Goal: Task Accomplishment & Management: Complete application form

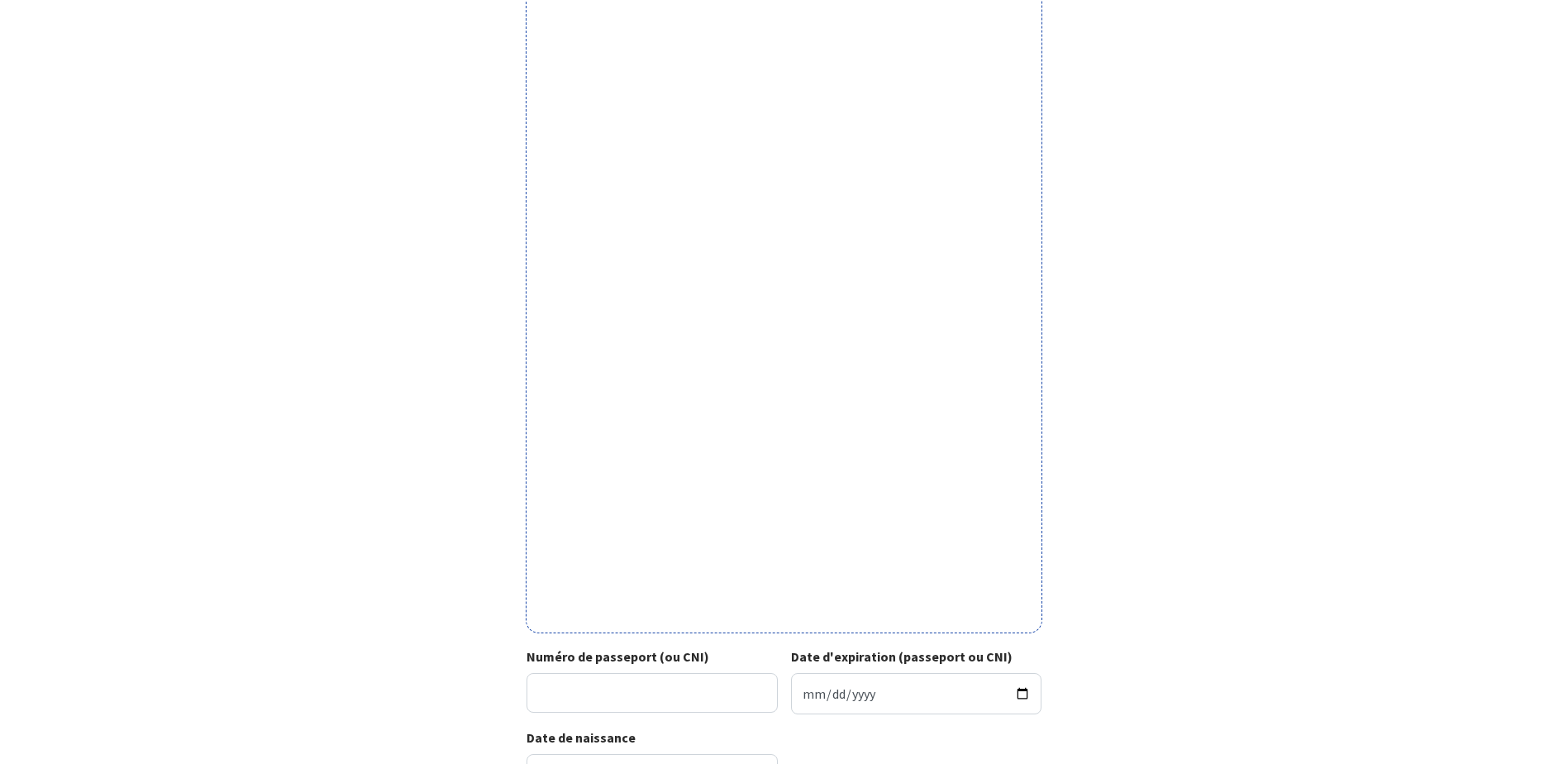
scroll to position [275, 0]
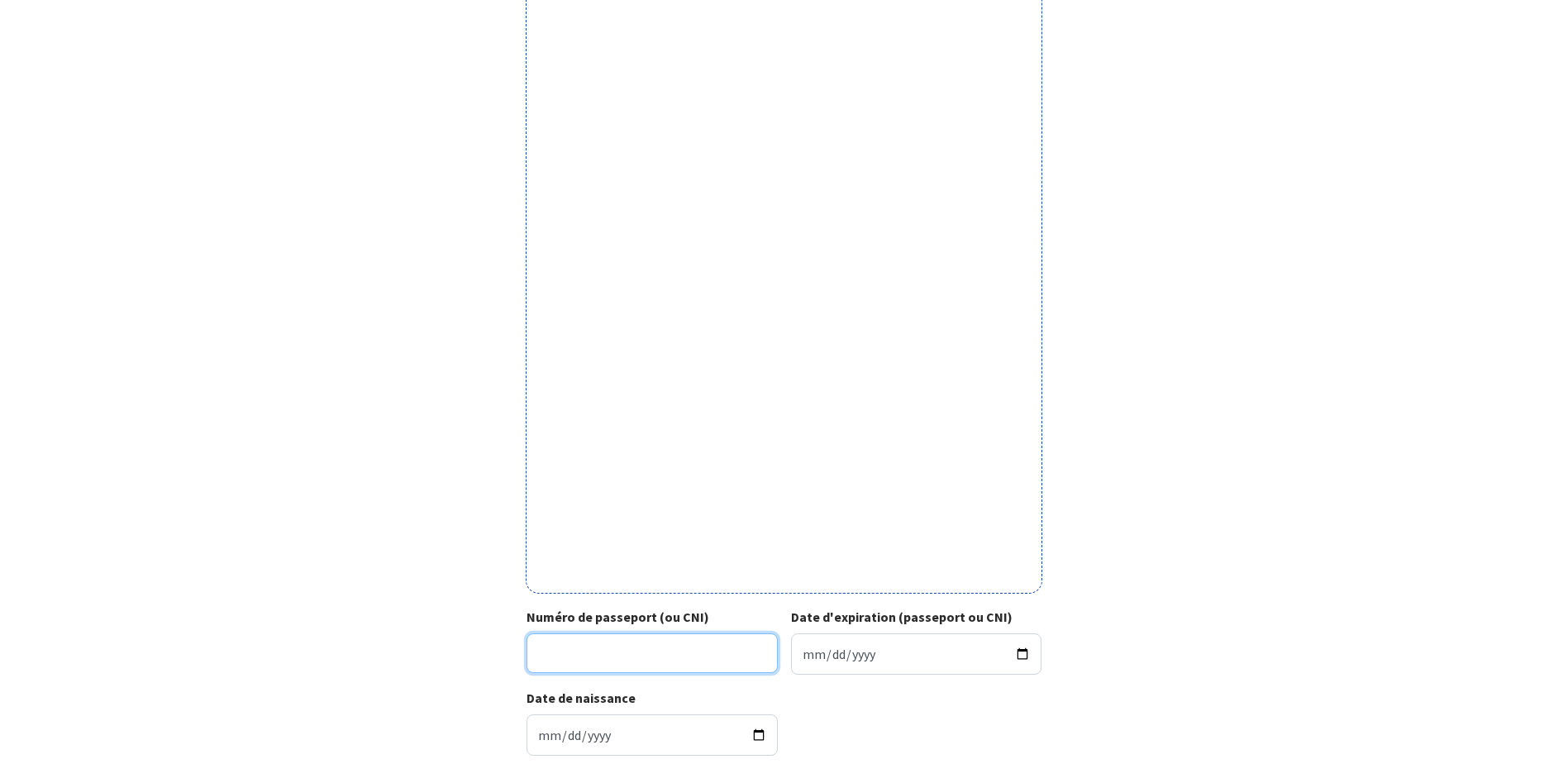
click at [568, 655] on input "Numéro de passeport (ou CNI)" at bounding box center [651, 653] width 251 height 40
click at [581, 652] on input "24" at bounding box center [651, 653] width 251 height 40
type input "24FA63801"
click at [817, 660] on input "Date d'expiration (passeport ou CNI)" at bounding box center [916, 654] width 251 height 42
click at [807, 652] on input "Date d'expiration (passeport ou CNI)" at bounding box center [916, 654] width 251 height 42
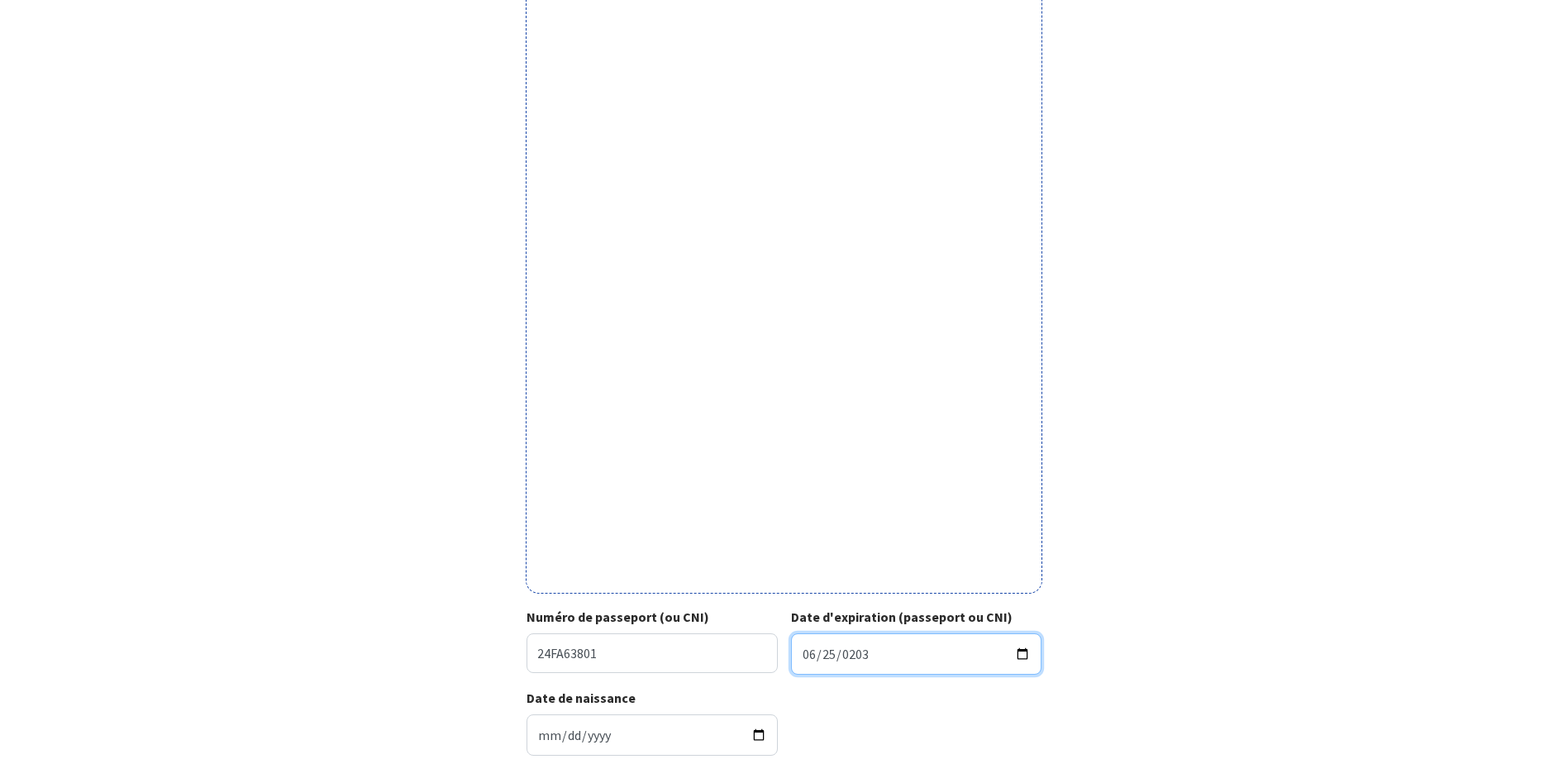
type input "2034-06-25"
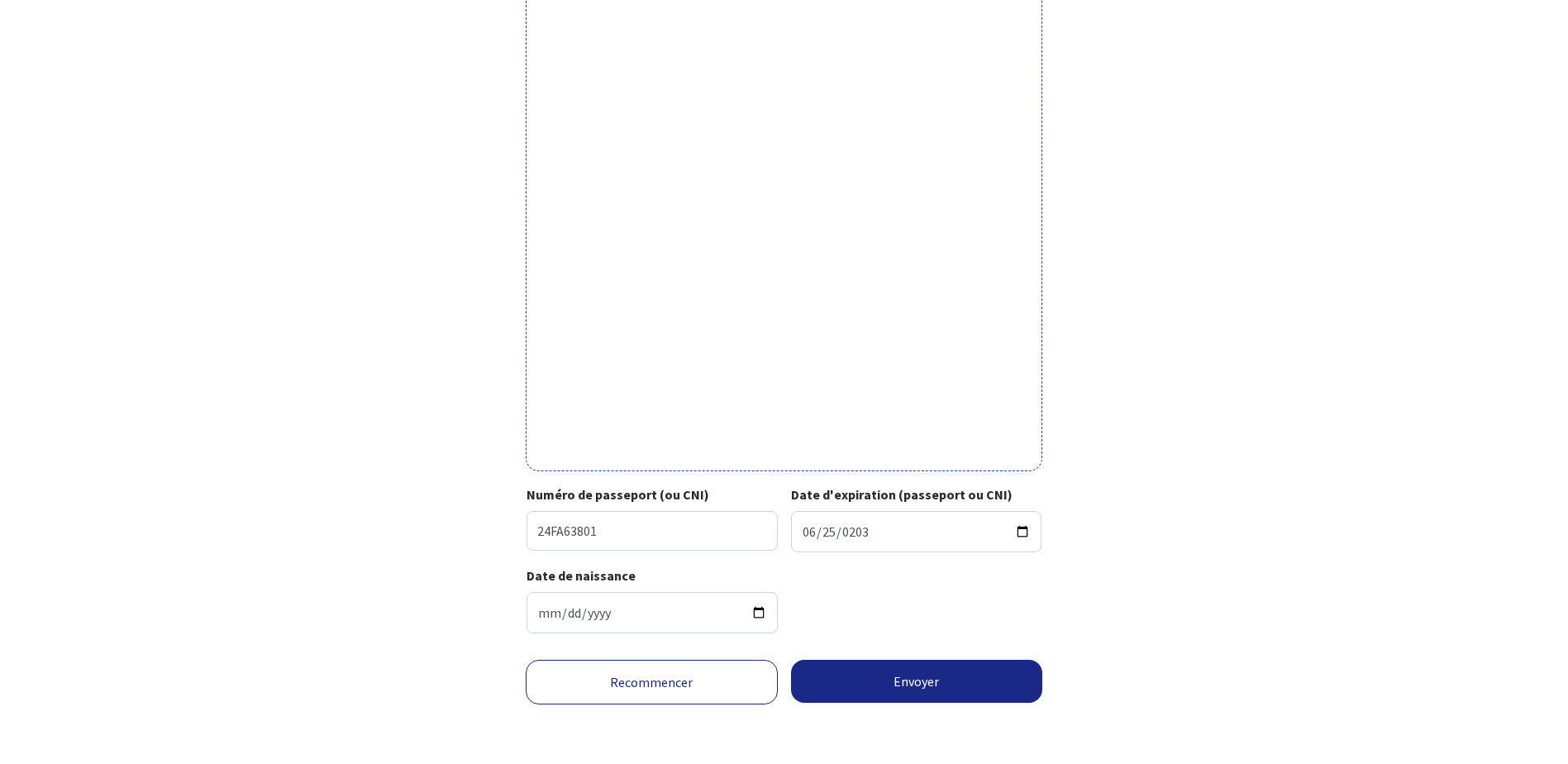
click at [1121, 590] on div "Votre passeport ou CNI Passeport (uniquement la page avec photo) ou recto de vo…" at bounding box center [785, 194] width 934 height 904
click at [927, 681] on button "Envoyer" at bounding box center [917, 681] width 252 height 43
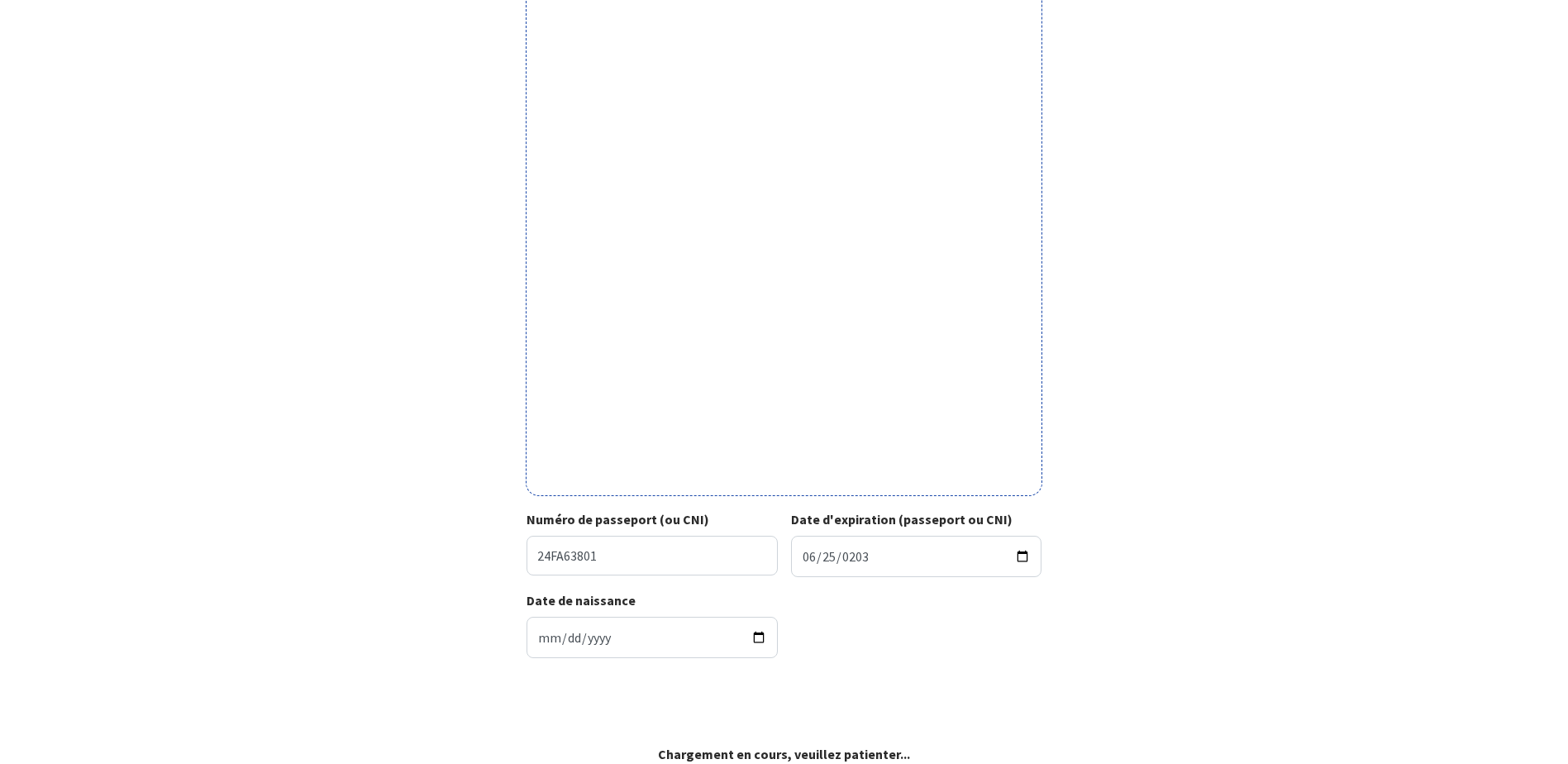
scroll to position [373, 0]
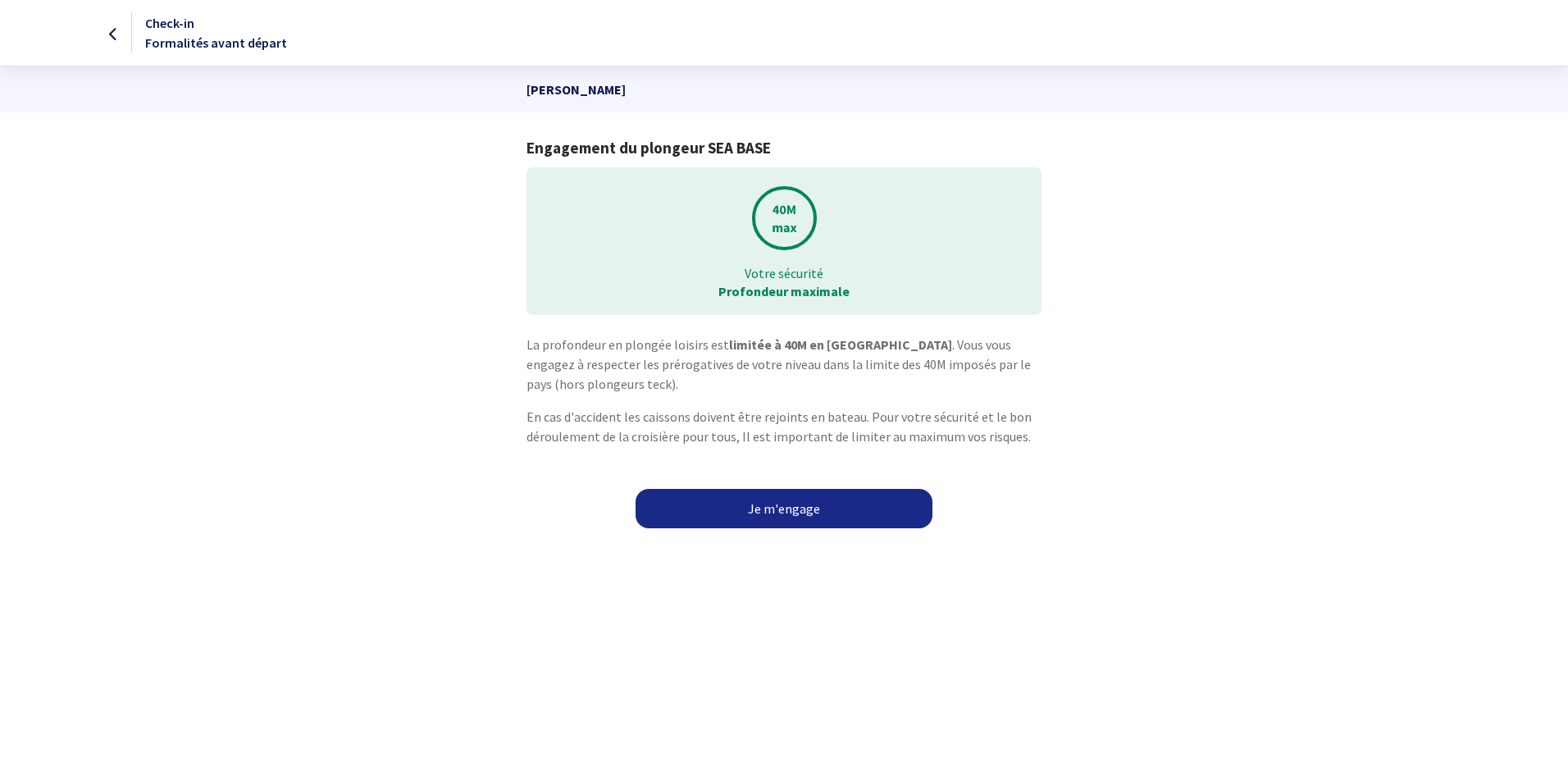
click at [781, 507] on link "Je m'engage" at bounding box center [784, 509] width 297 height 40
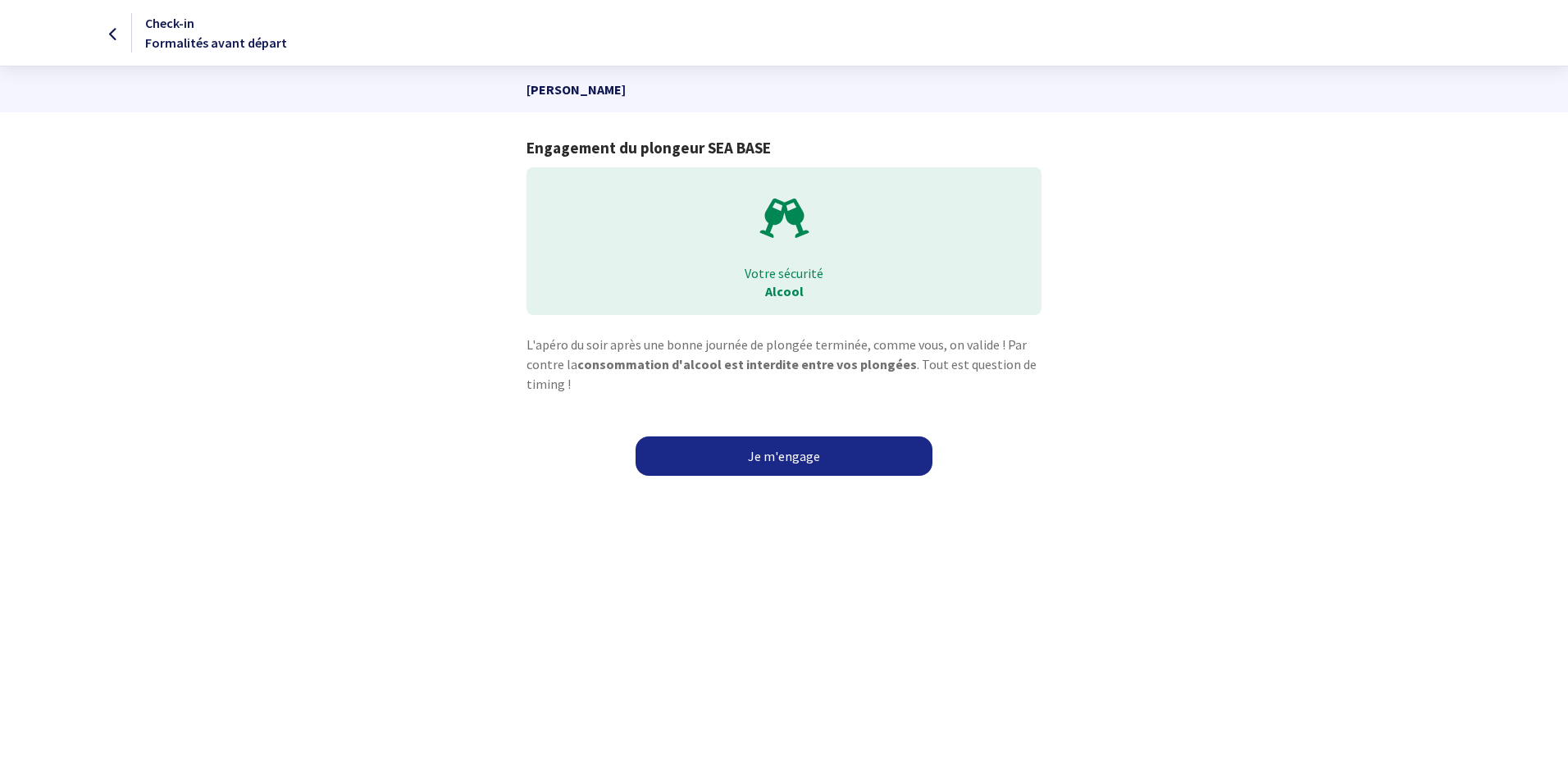
click at [783, 458] on link "Je m'engage" at bounding box center [784, 456] width 297 height 40
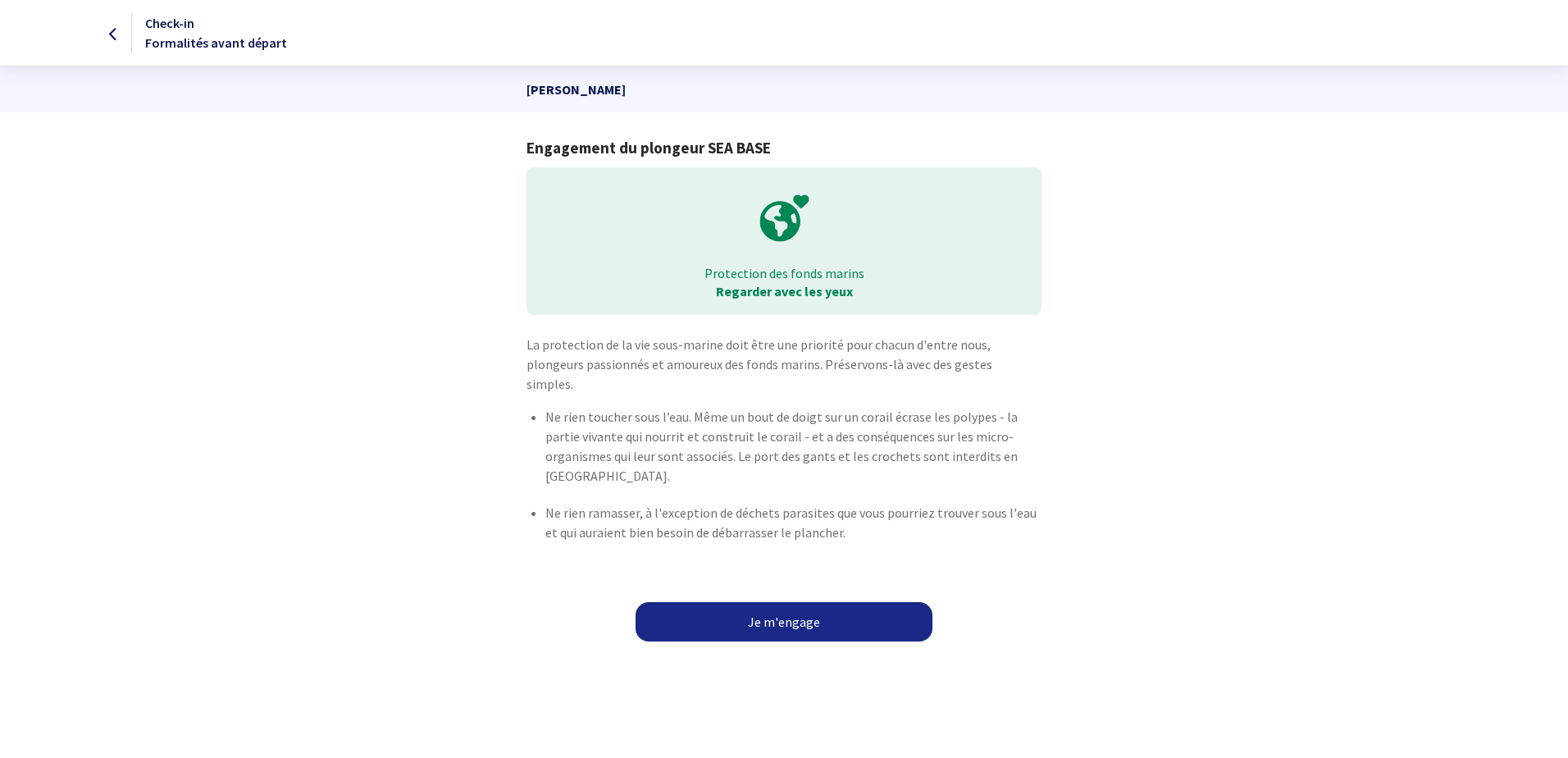
click at [805, 607] on link "Je m'engage" at bounding box center [784, 621] width 297 height 40
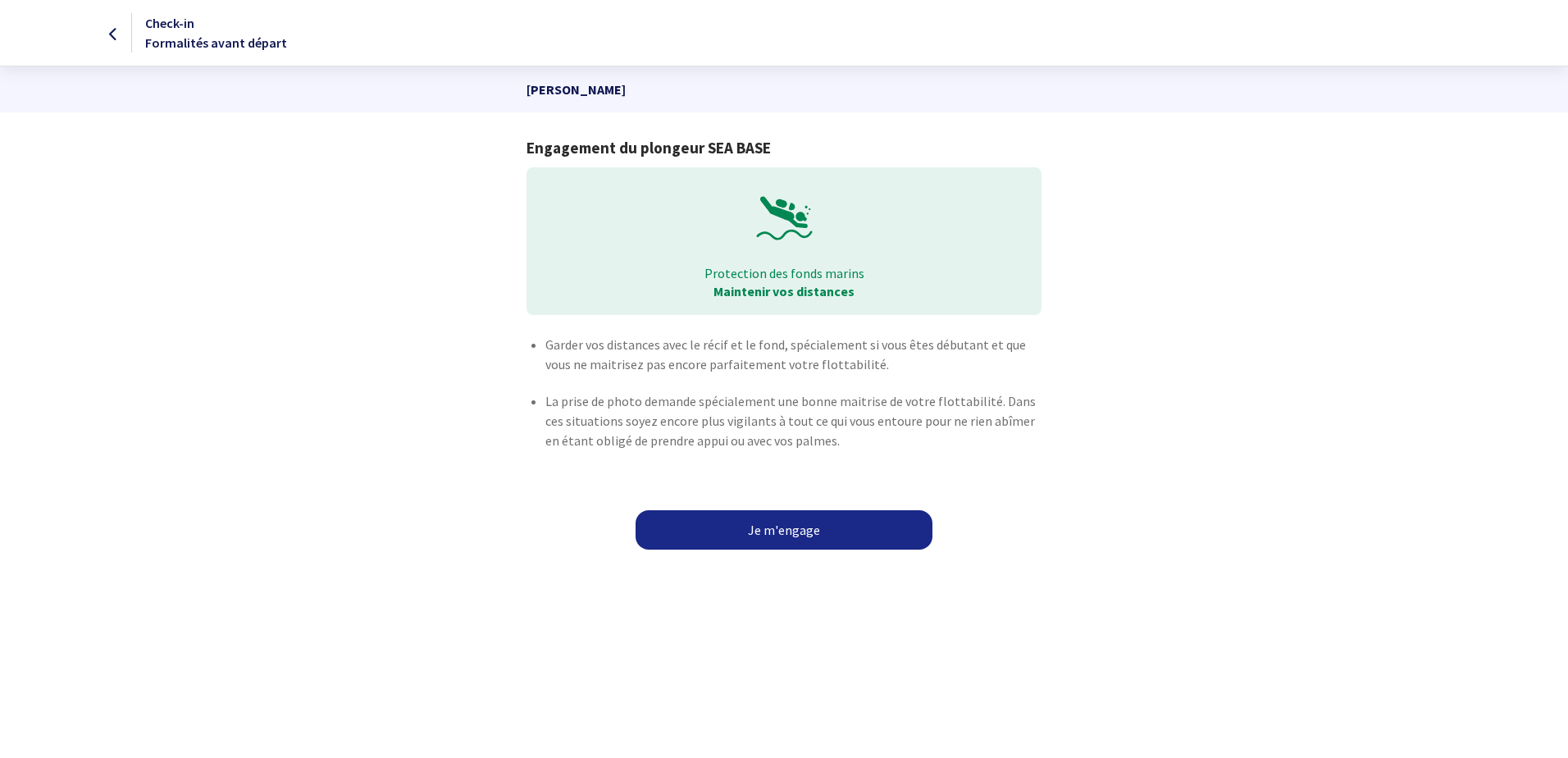
click at [794, 530] on link "Je m'engage" at bounding box center [784, 530] width 297 height 40
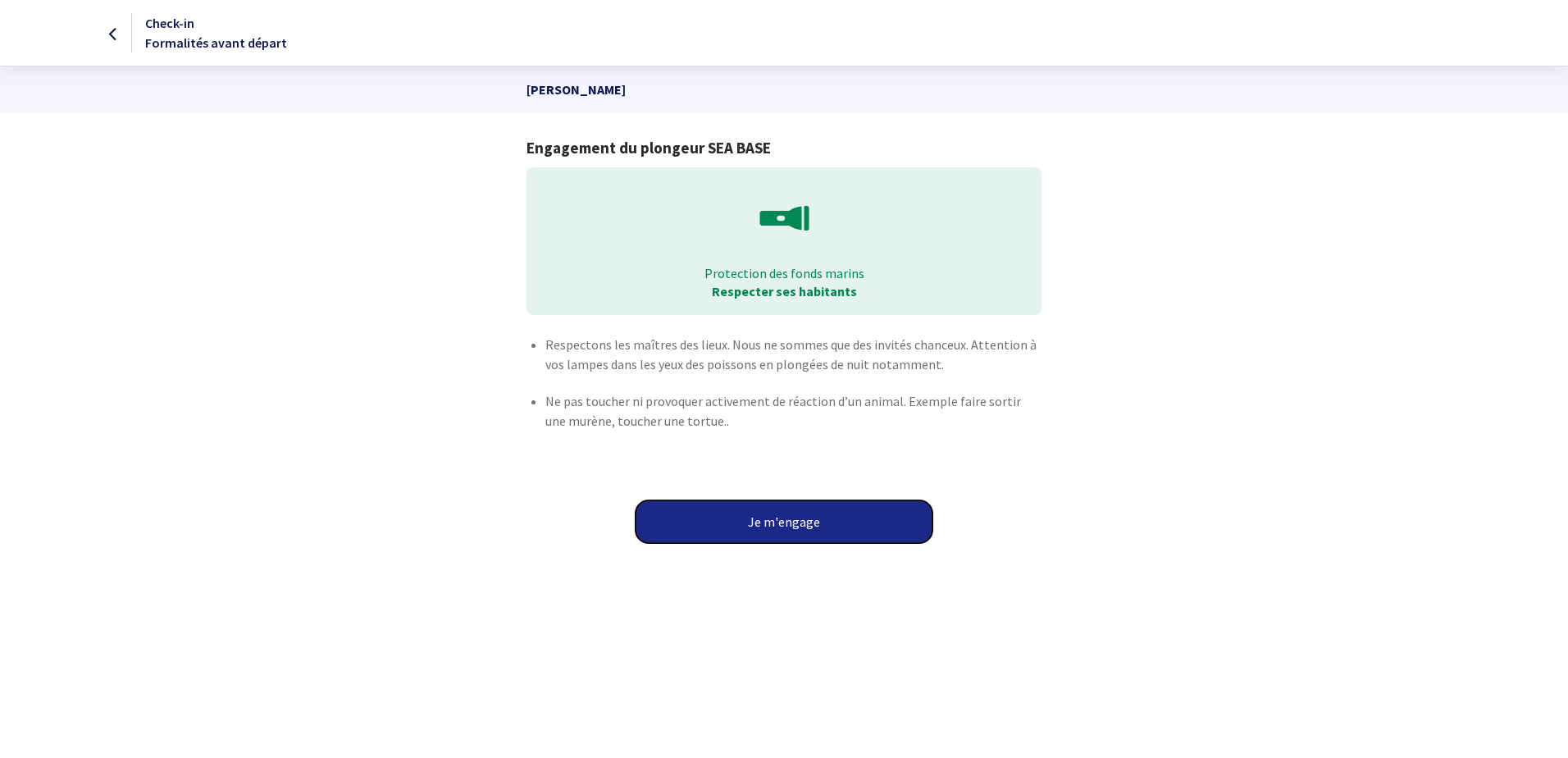
click at [788, 520] on button "Je m'engage" at bounding box center [784, 522] width 297 height 43
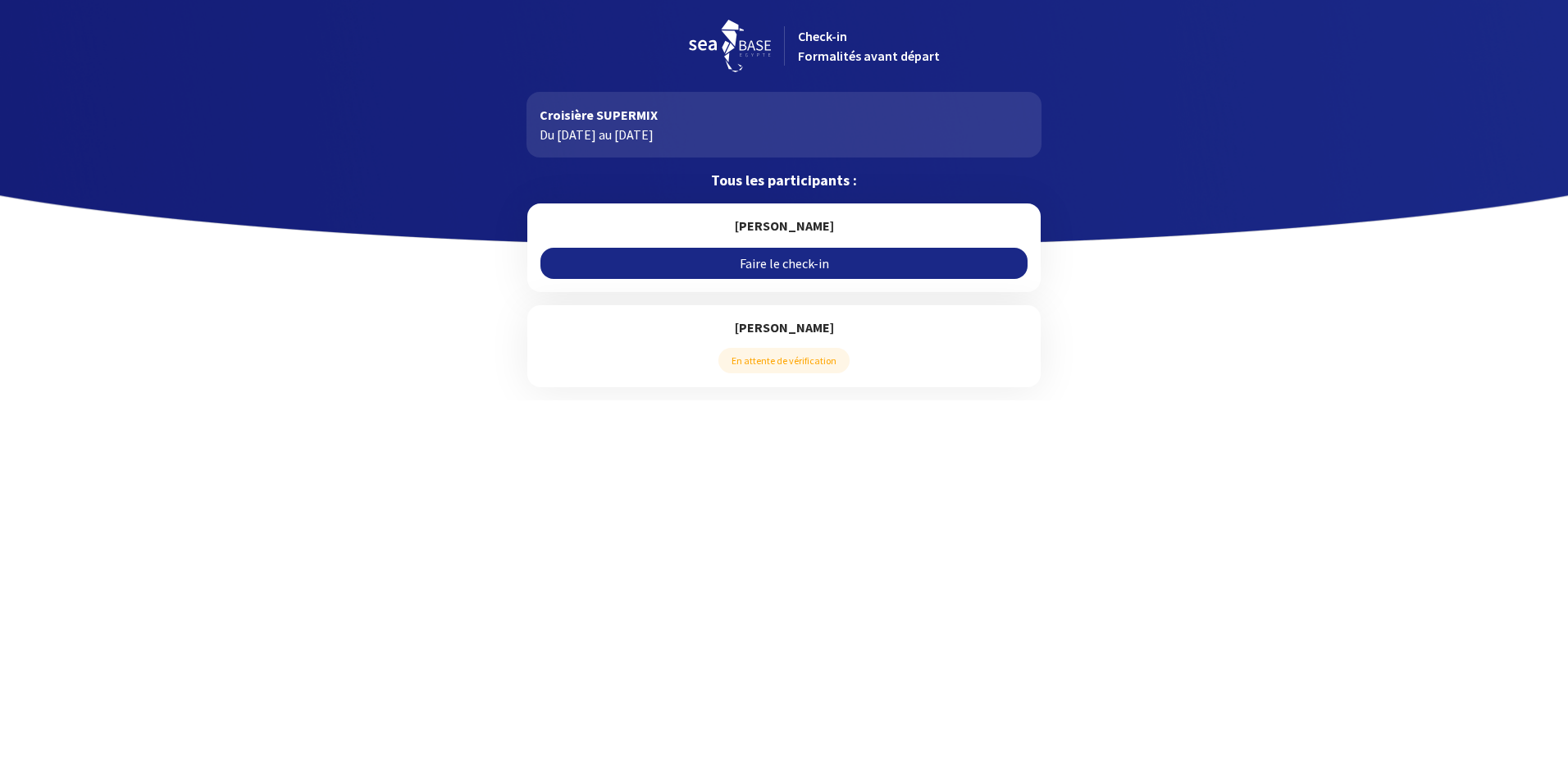
click at [783, 267] on link "Faire le check-in" at bounding box center [784, 263] width 487 height 31
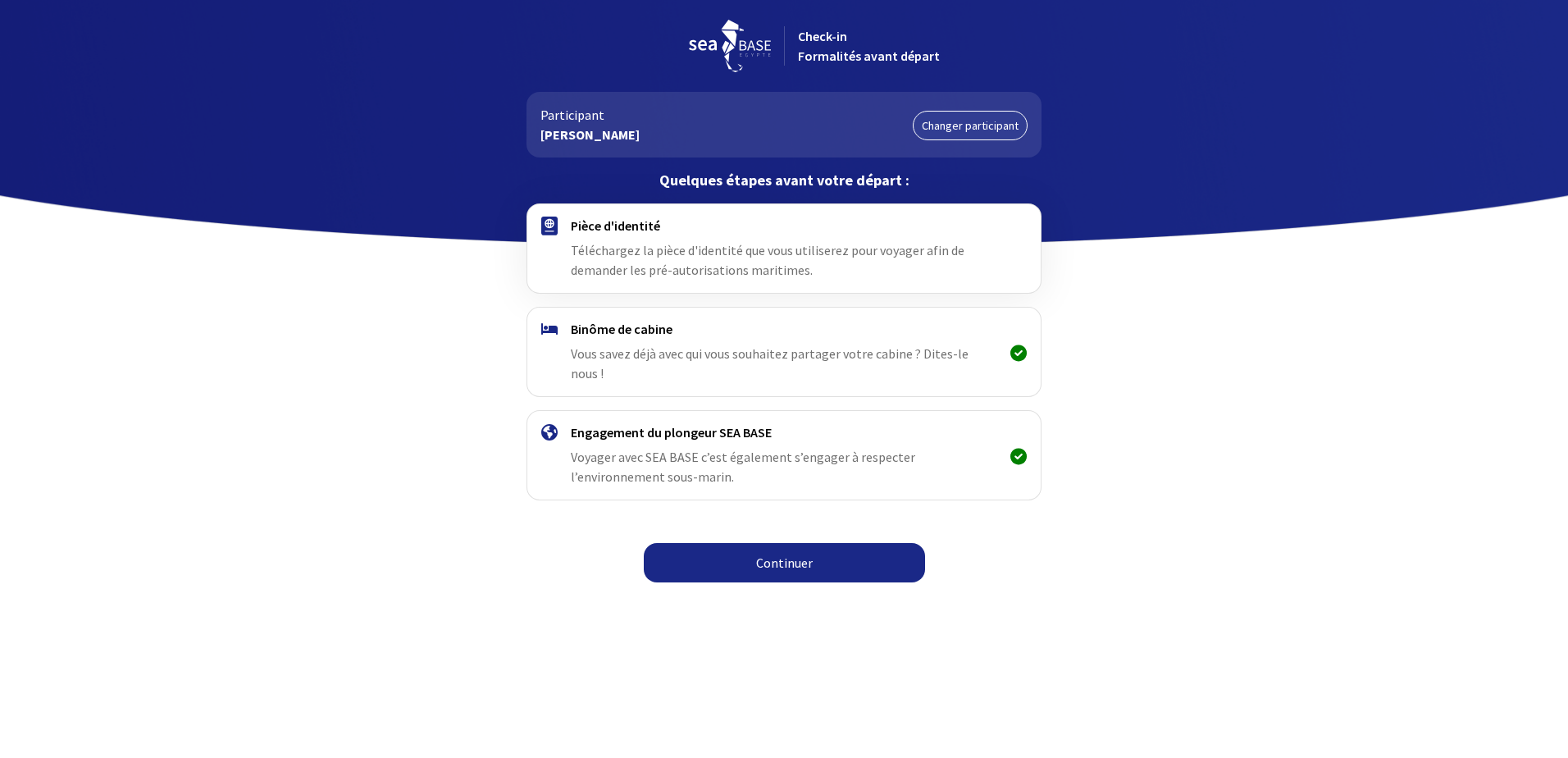
click at [802, 549] on link "Continuer" at bounding box center [784, 563] width 281 height 40
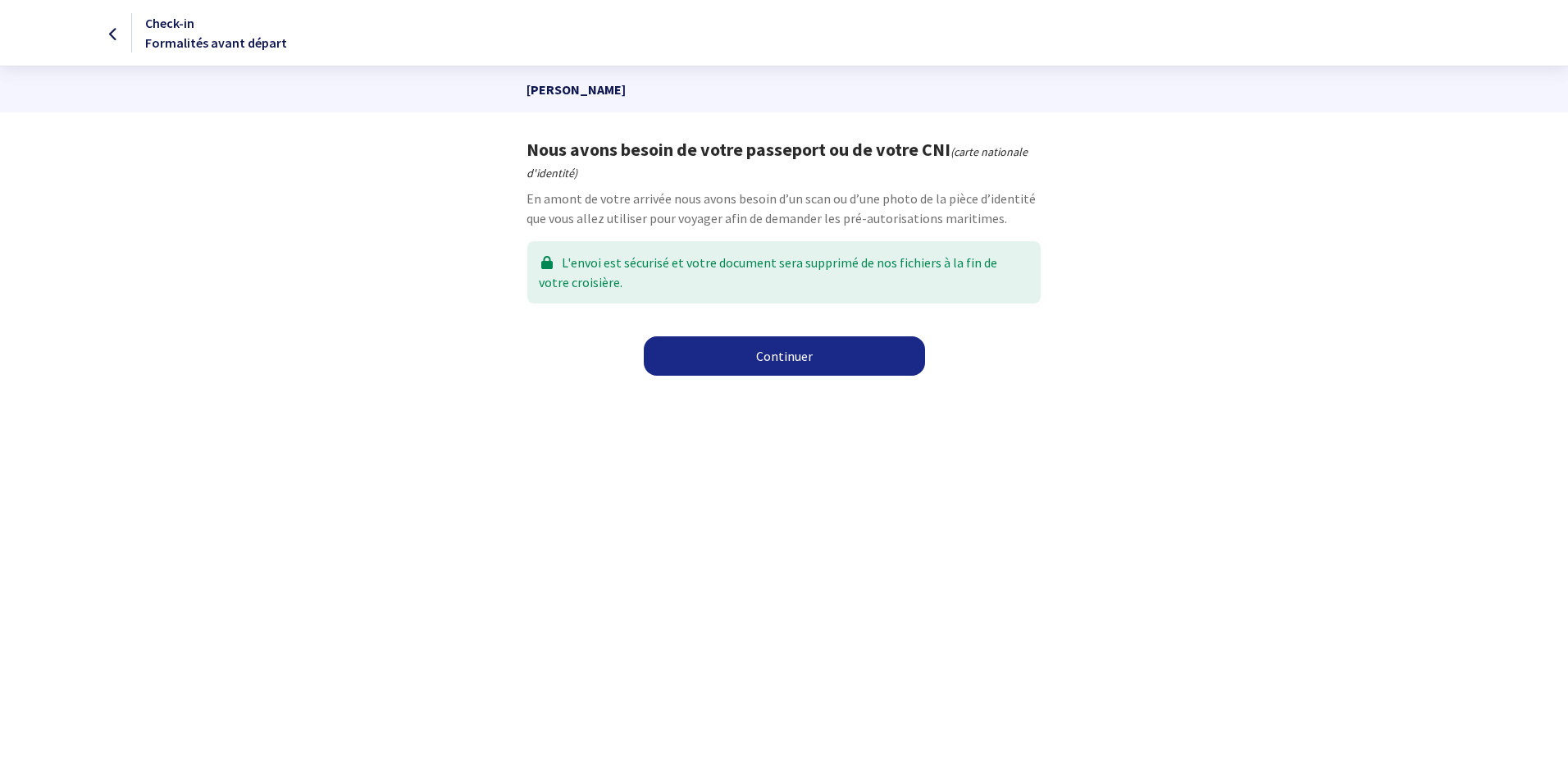
click at [784, 364] on link "Continuer" at bounding box center [784, 356] width 281 height 40
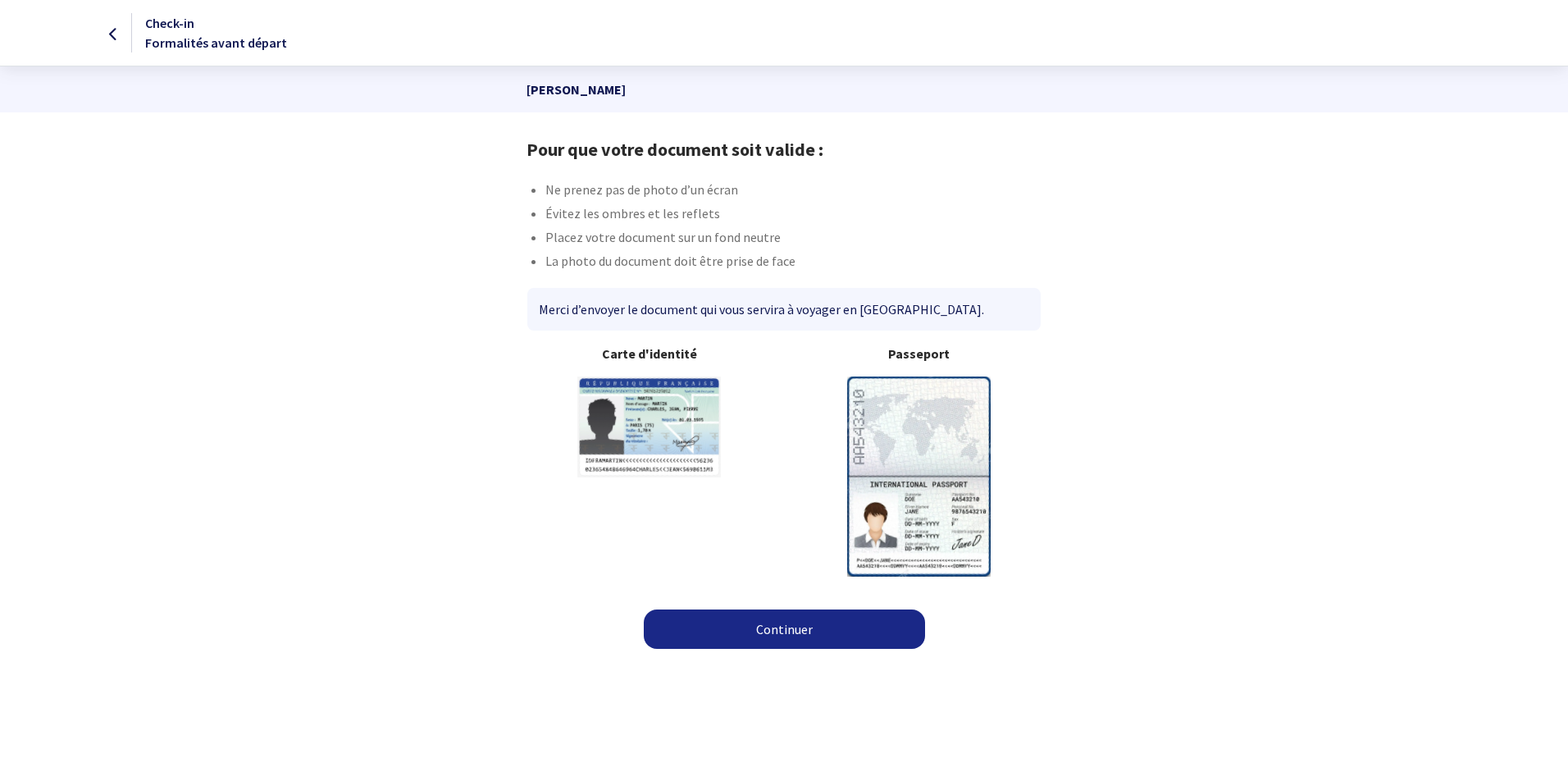
click at [942, 435] on img at bounding box center [918, 476] width 143 height 199
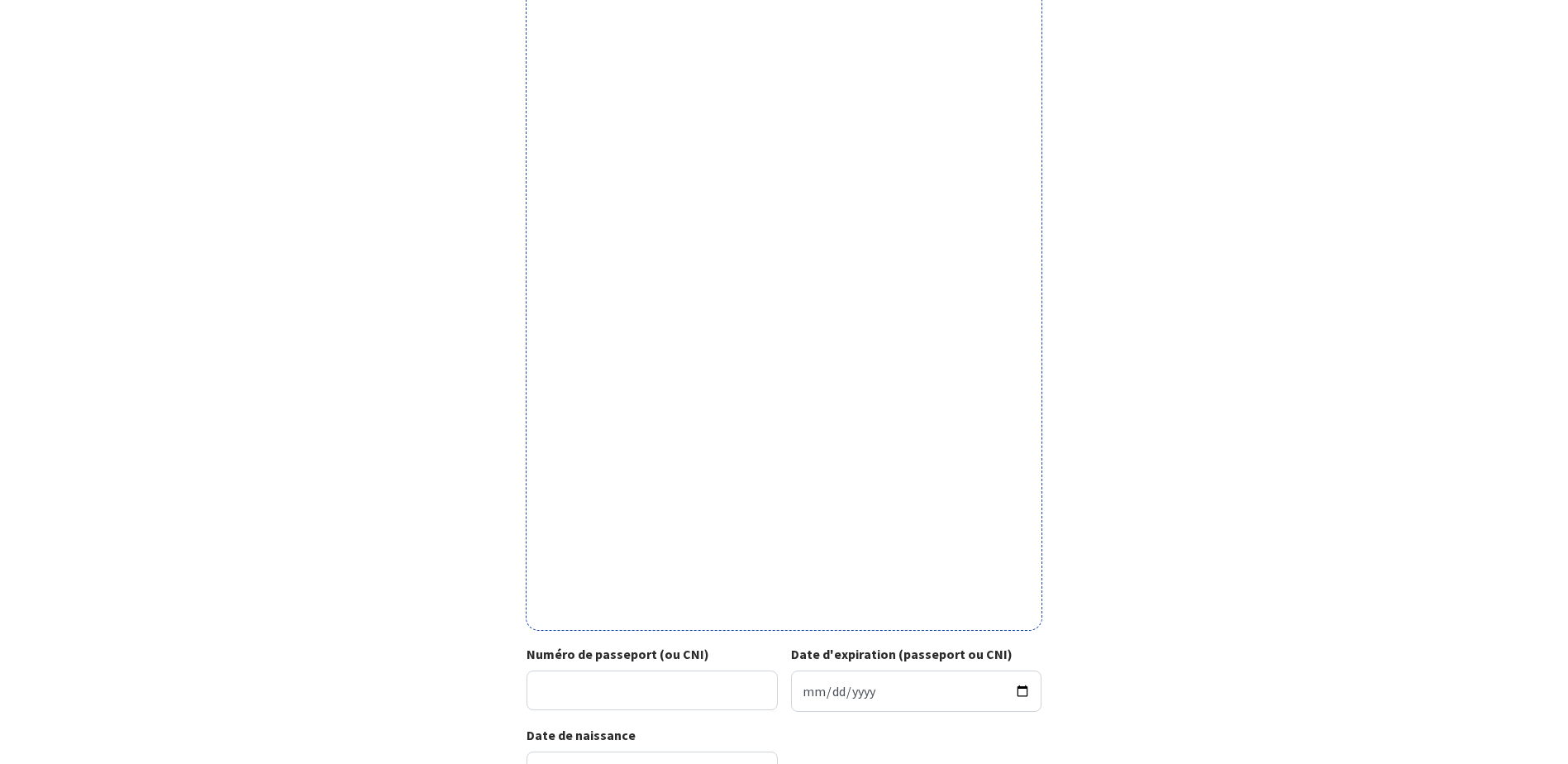
scroll to position [275, 0]
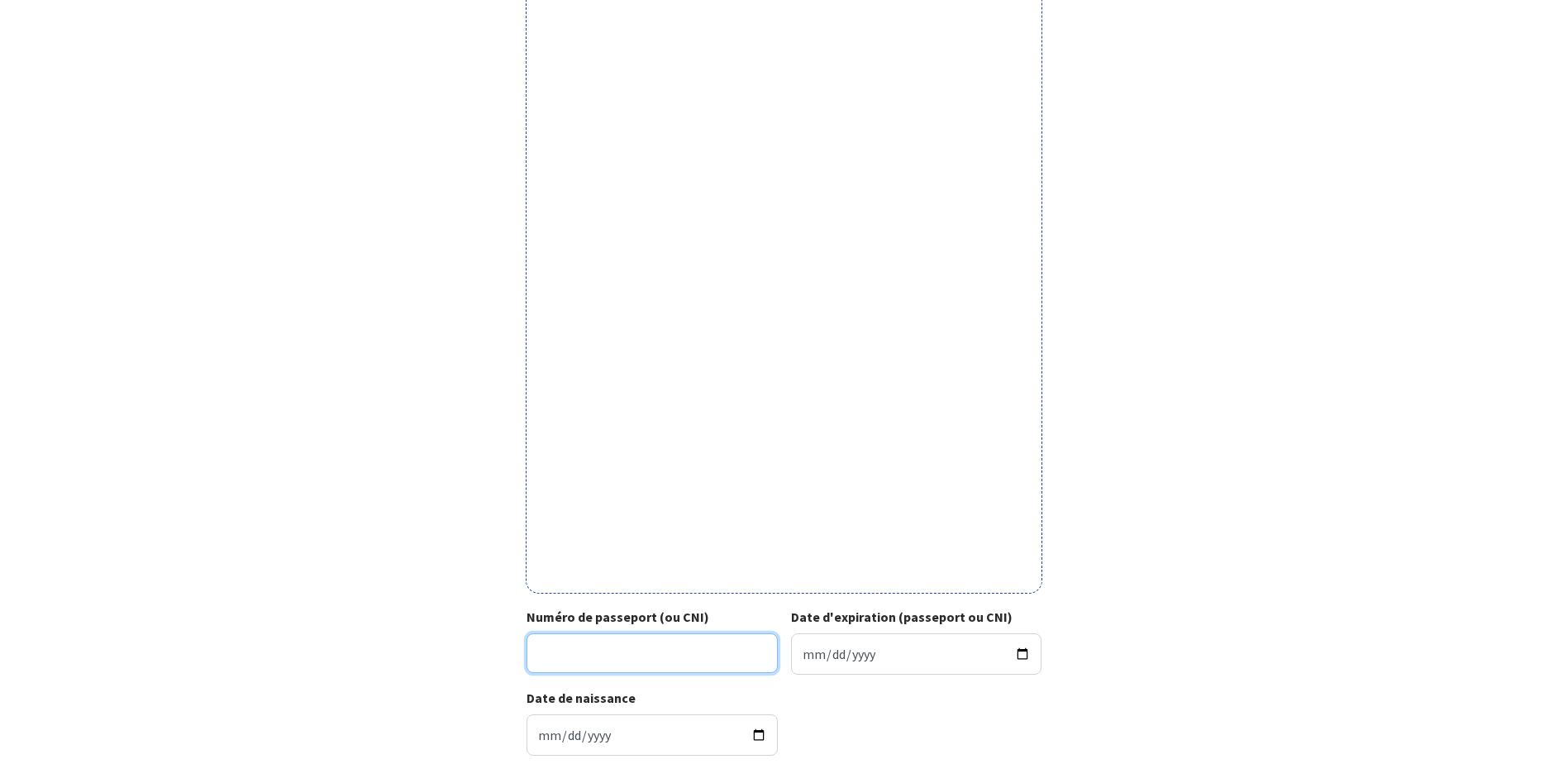
click at [593, 648] on input "Numéro de passeport (ou CNI)" at bounding box center [651, 653] width 251 height 40
type input "17EF18785"
click at [802, 659] on input "Date d'expiration (passeport ou CNI)" at bounding box center [916, 654] width 251 height 42
type input "2027-10-10"
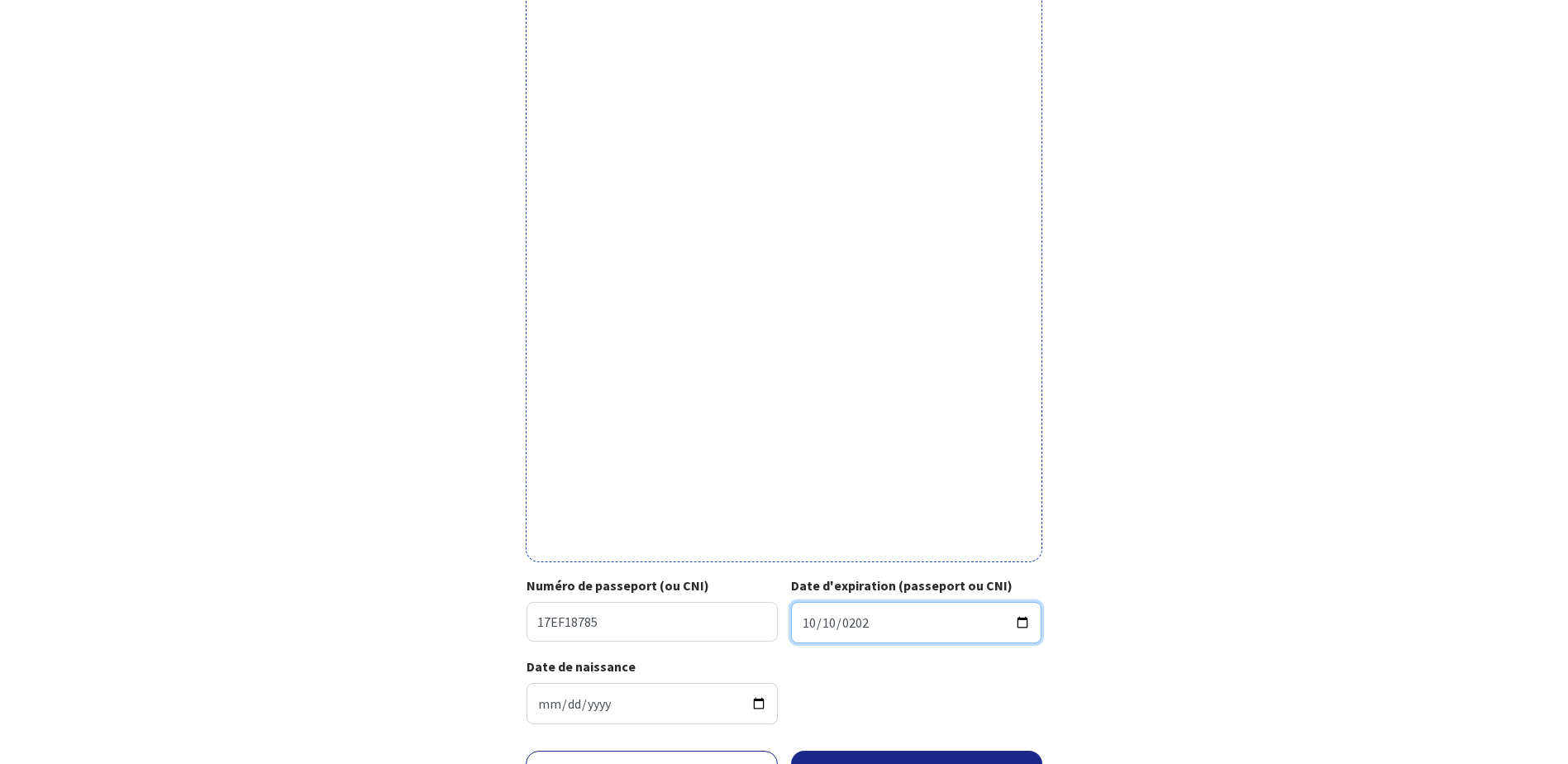
scroll to position [398, 0]
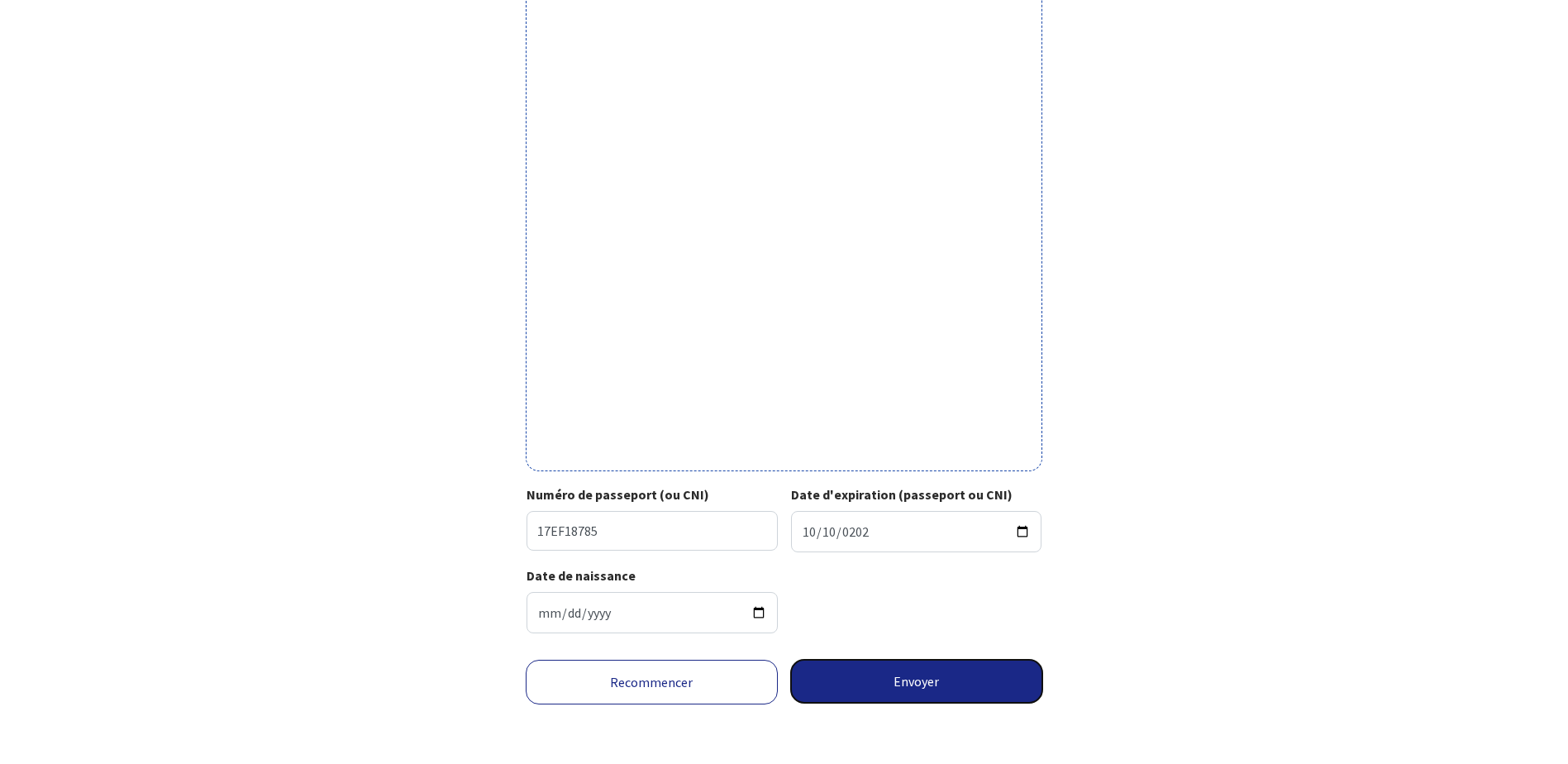
click at [922, 684] on button "Envoyer" at bounding box center [917, 681] width 252 height 43
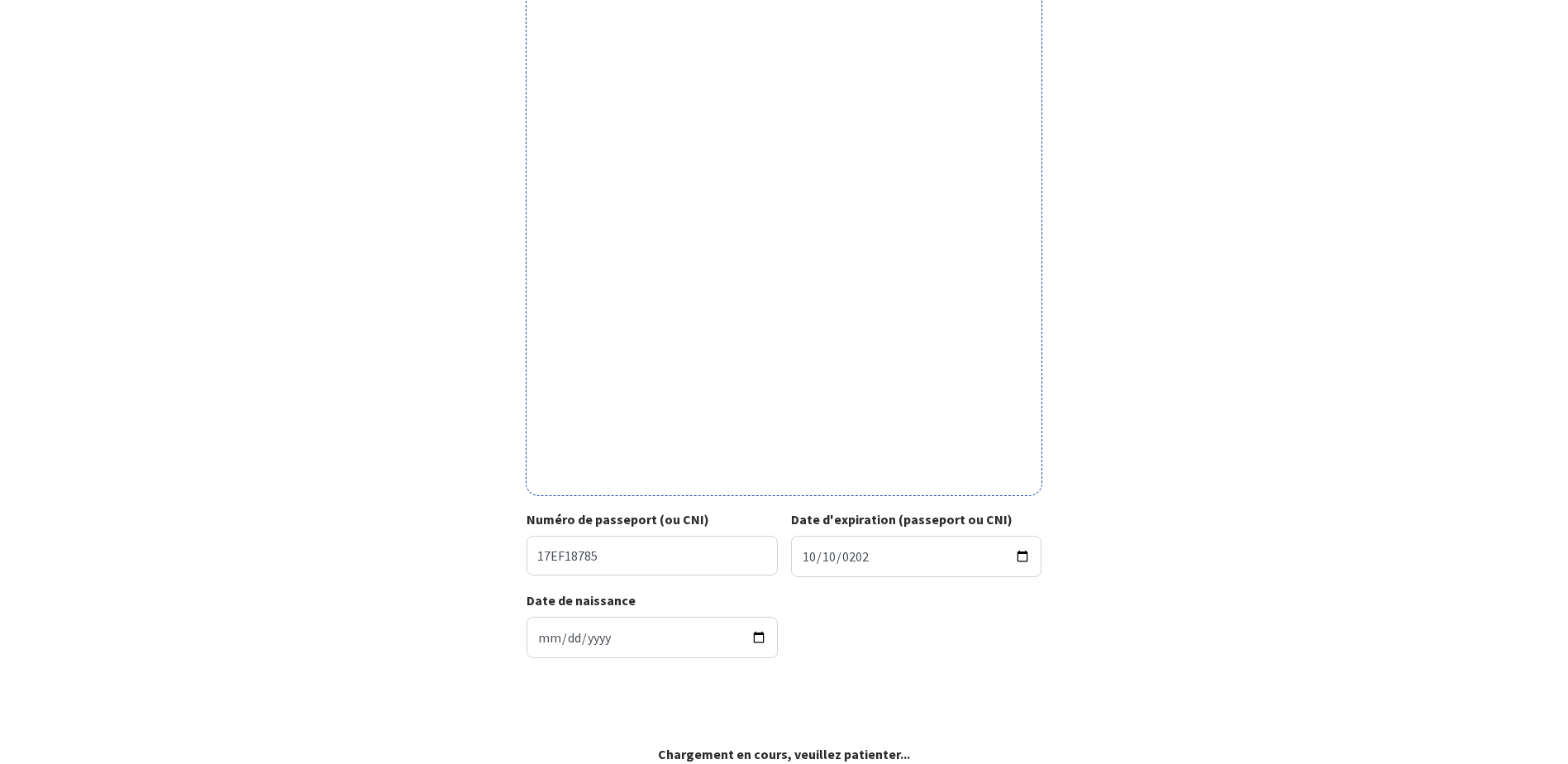
scroll to position [373, 0]
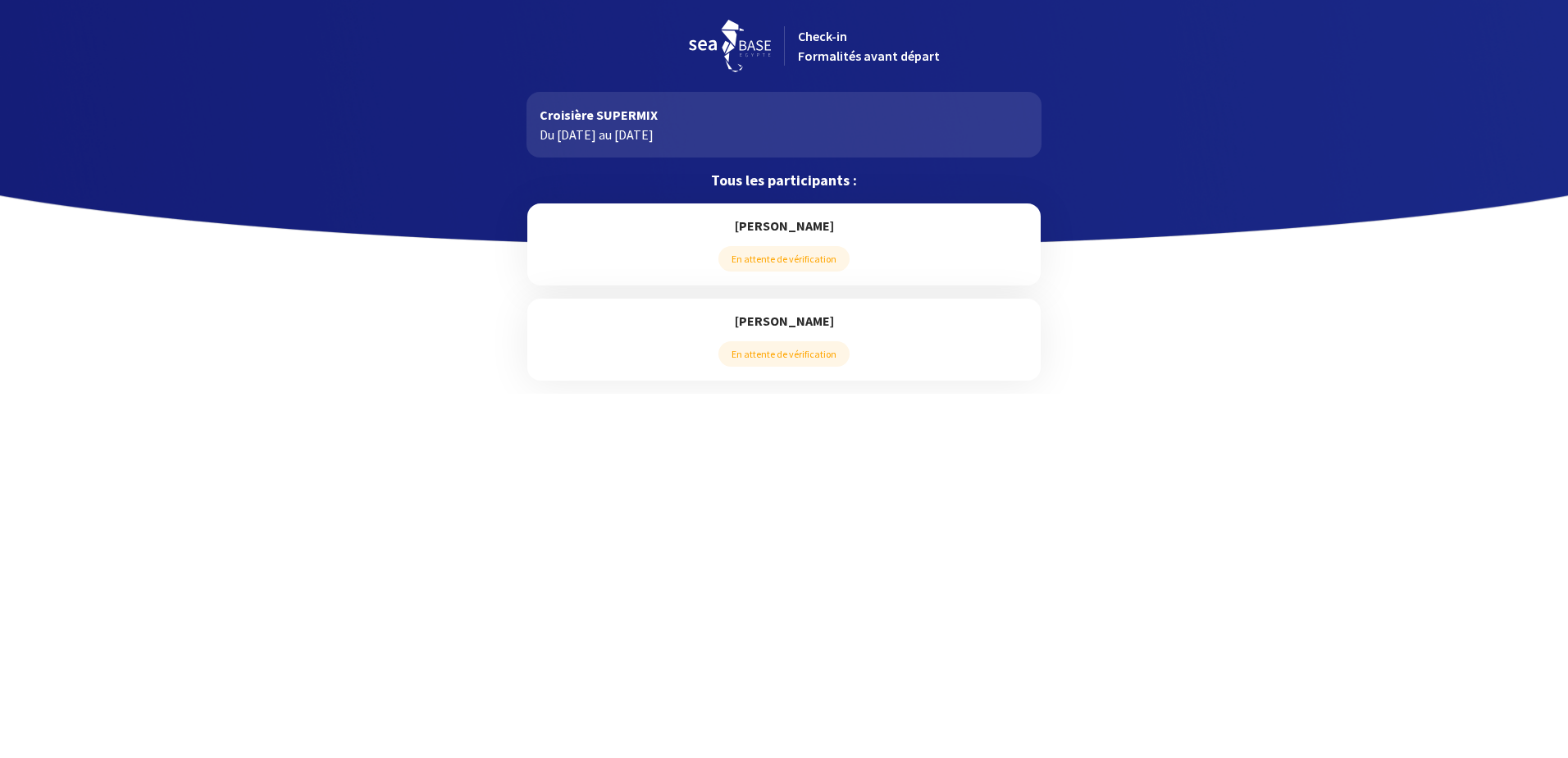
click at [796, 327] on h5 "[PERSON_NAME]" at bounding box center [784, 321] width 487 height 18
click at [665, 136] on p "Du [DATE] au [DATE]" at bounding box center [784, 135] width 488 height 20
drag, startPoint x: 665, startPoint y: 136, endPoint x: 880, endPoint y: 54, distance: 230.1
click at [880, 54] on span "Check-in Formalités avant départ" at bounding box center [868, 46] width 141 height 36
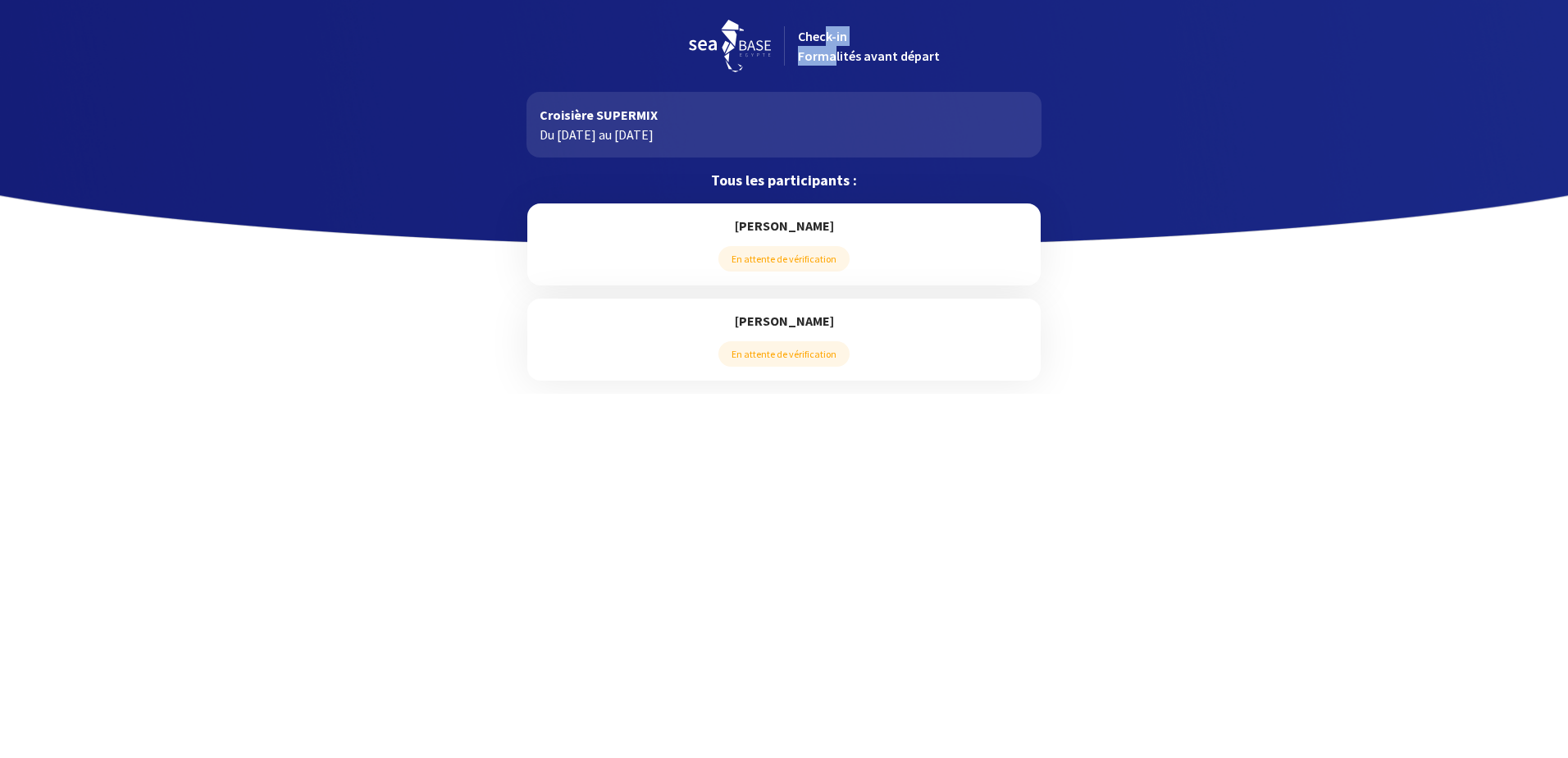
click at [827, 46] on div "Check-in Formalités avant départ" at bounding box center [918, 46] width 270 height 40
